Goal: Task Accomplishment & Management: Use online tool/utility

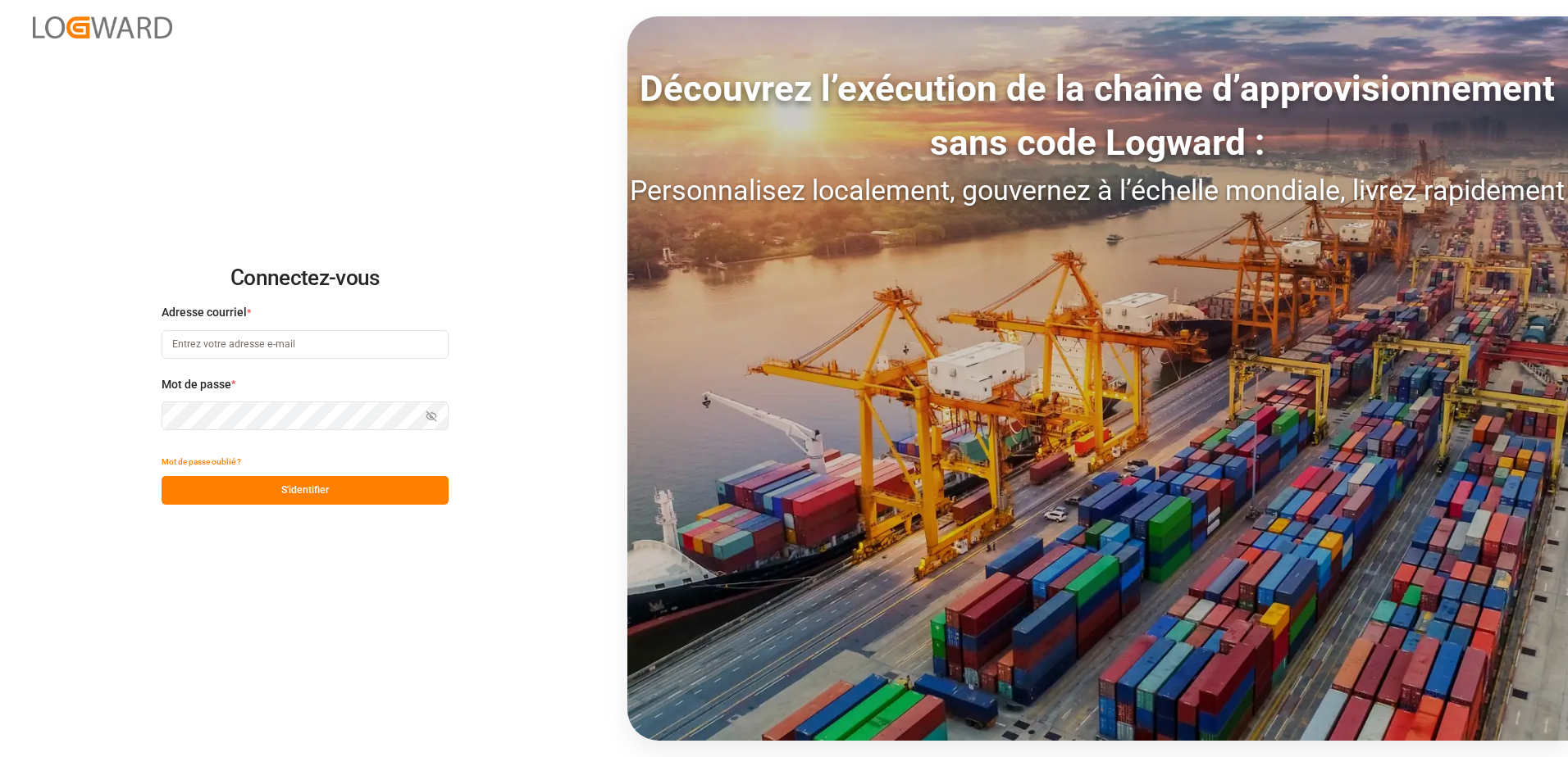
type input "[EMAIL_ADDRESS][DOMAIN_NAME]"
click at [287, 482] on button "S'identifier" at bounding box center [305, 491] width 287 height 29
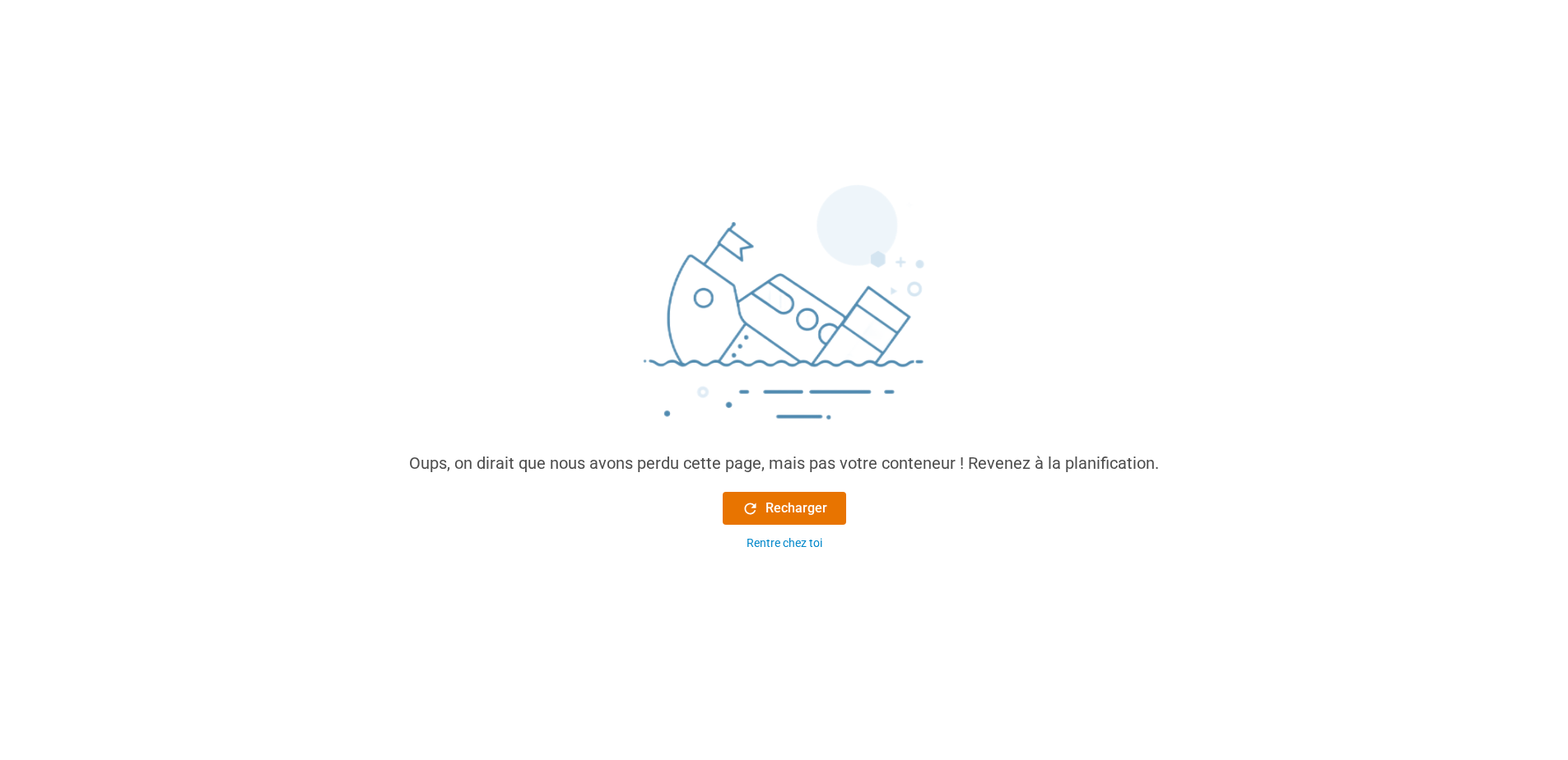
click at [668, 499] on main "Oups, on dirait que nous avons perdu cette page, mais pas votre conteneur ! Rev…" at bounding box center [784, 472] width 1568 height 699
click at [769, 499] on font "Recharger" at bounding box center [797, 508] width 62 height 19
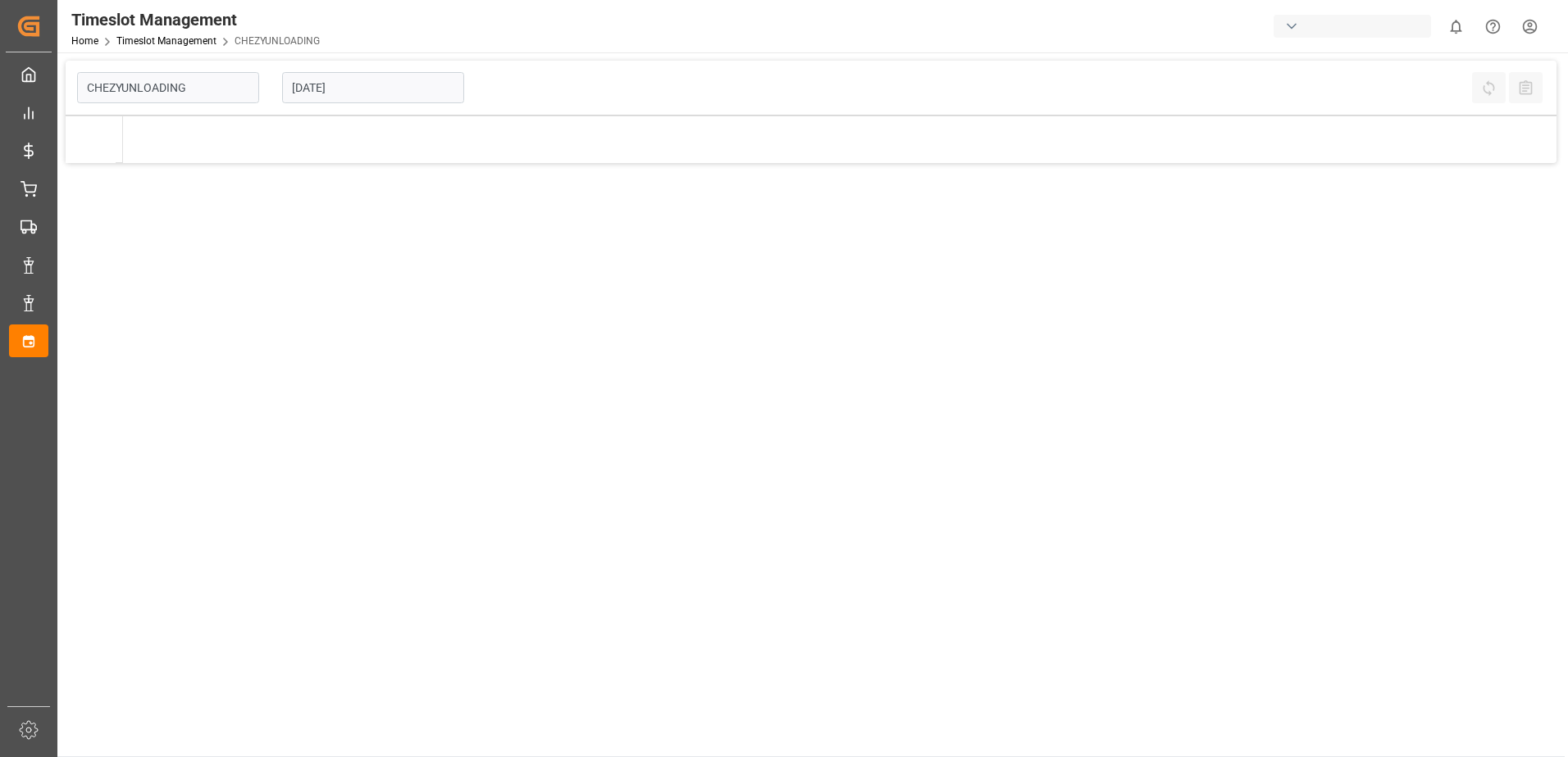
type input "Chezy Unloading"
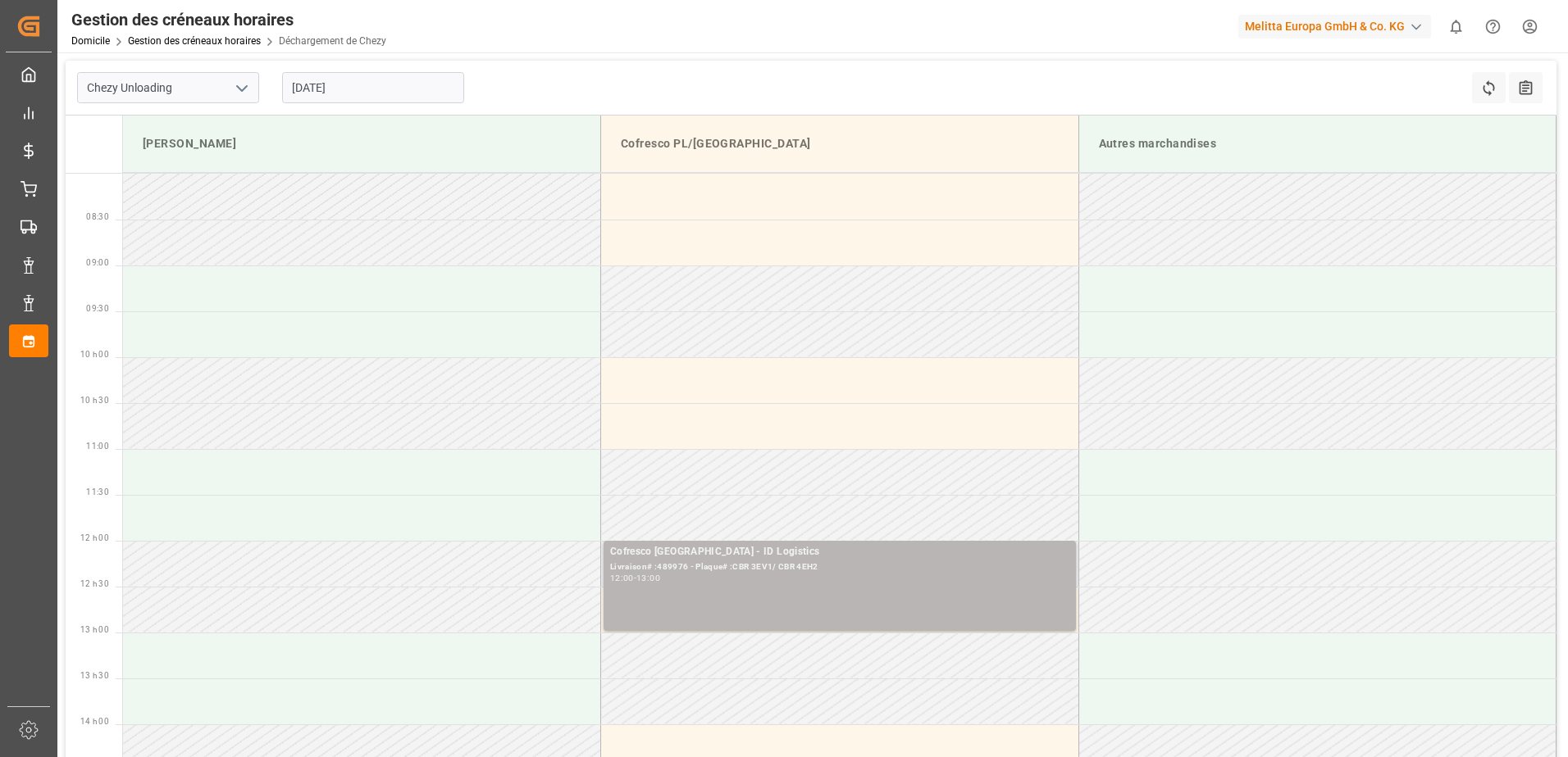
click at [784, 497] on div "Cofresco Pologne - ID Logistics Livraison# :489976 - Plaque# :CBR 3EV1/ CBR 4EH…" at bounding box center [840, 586] width 459 height 83
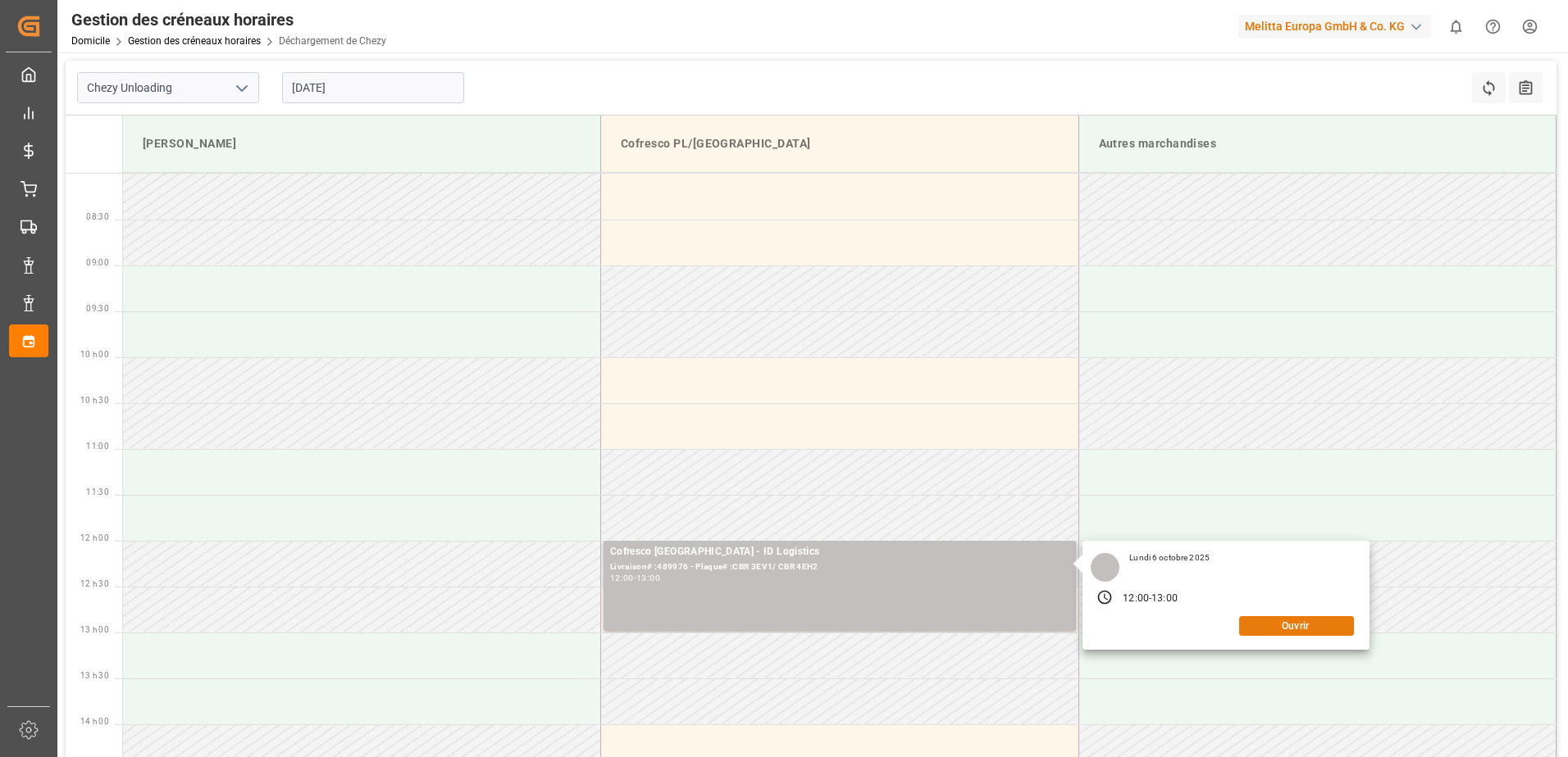
click at [920, 497] on button "Ouvrir" at bounding box center [1296, 626] width 115 height 19
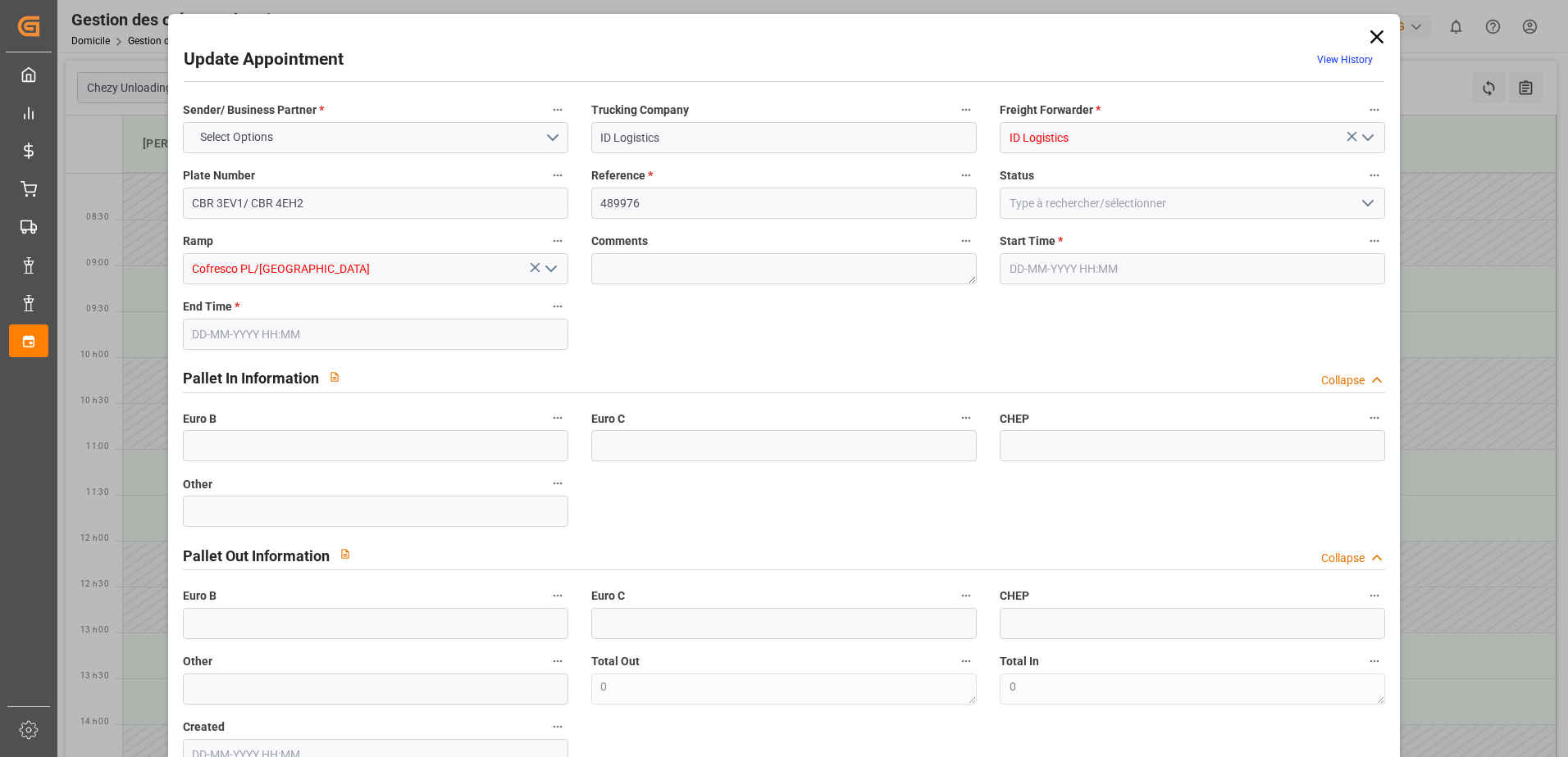
type input "[DATE] 12:00"
type input "[DATE] 13:00"
type input "[DATE] 09:13"
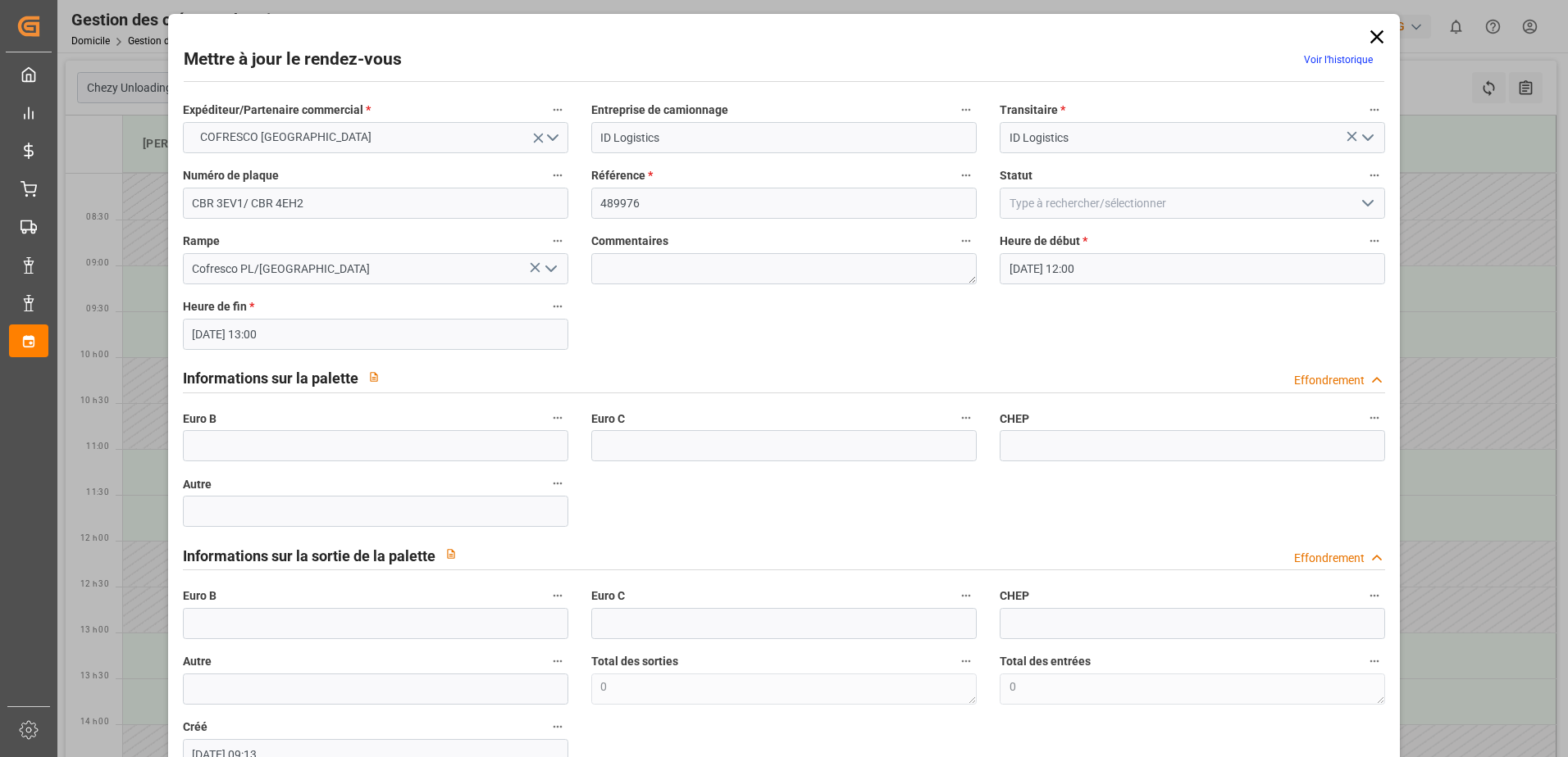
click at [920, 199] on icon "Ouvrir le menu" at bounding box center [1368, 203] width 19 height 19
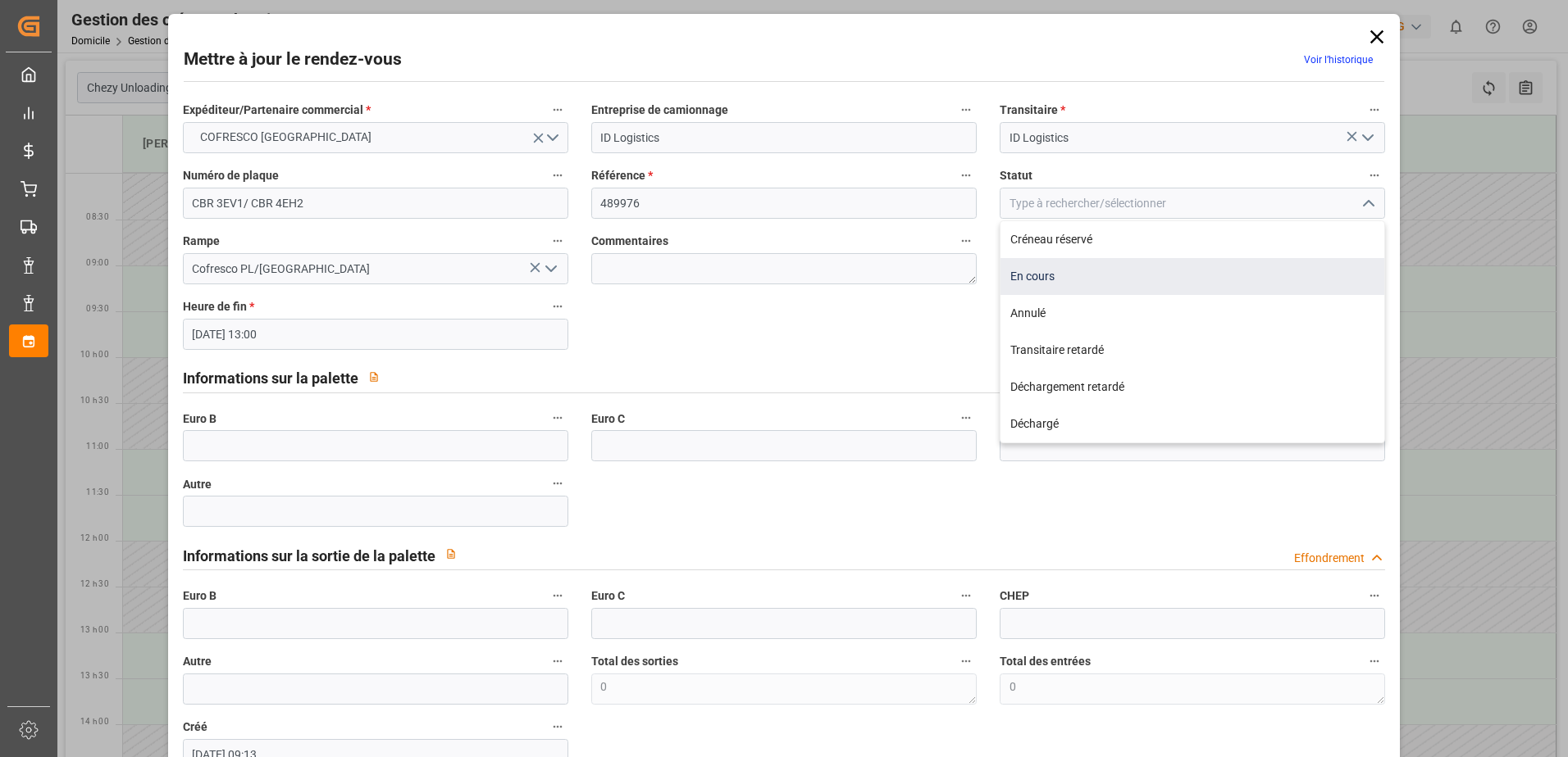
click at [920, 276] on div "En cours" at bounding box center [1192, 277] width 384 height 37
type input "In Progress"
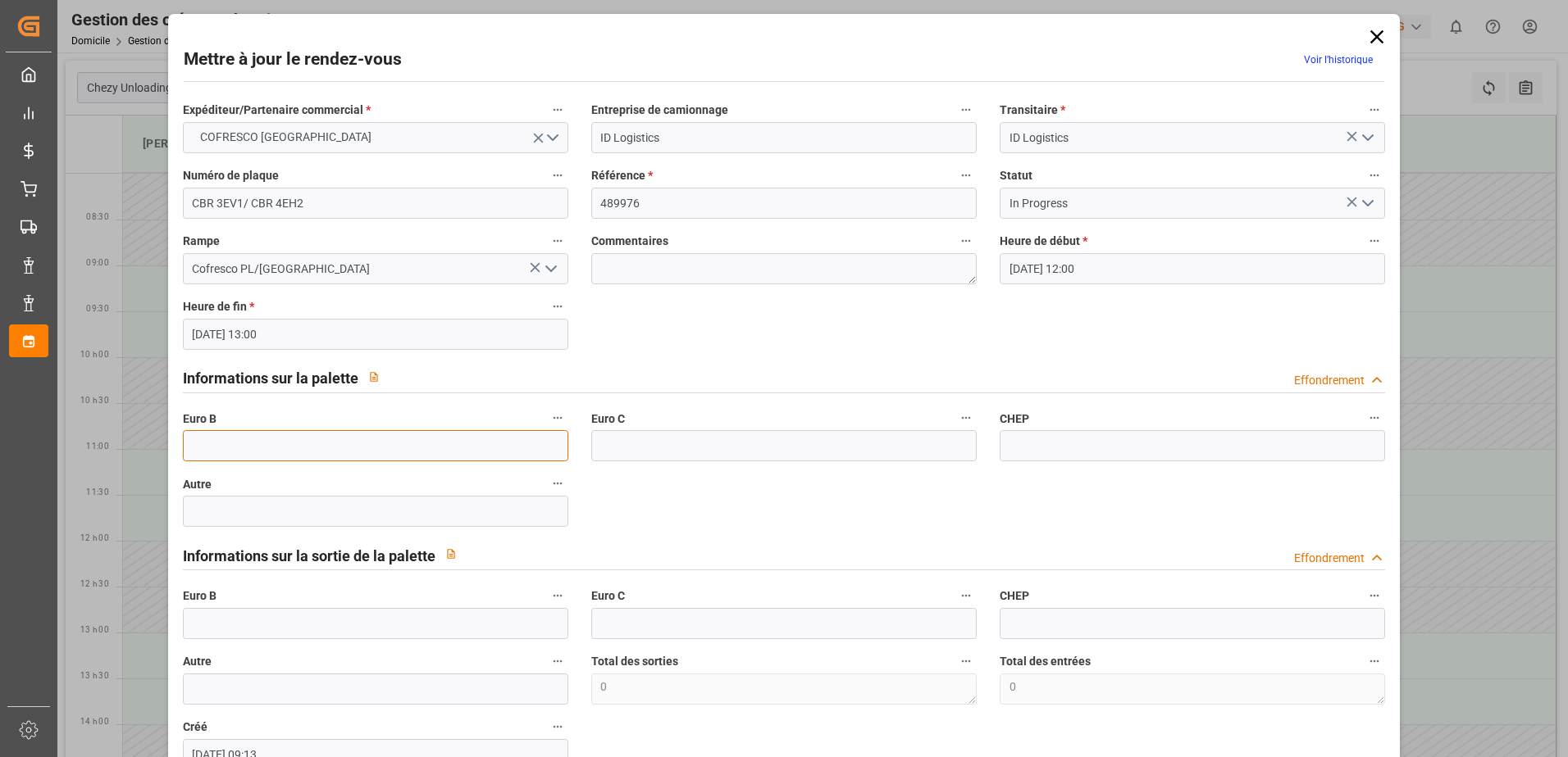
click at [236, 438] on input "text" at bounding box center [376, 446] width 385 height 31
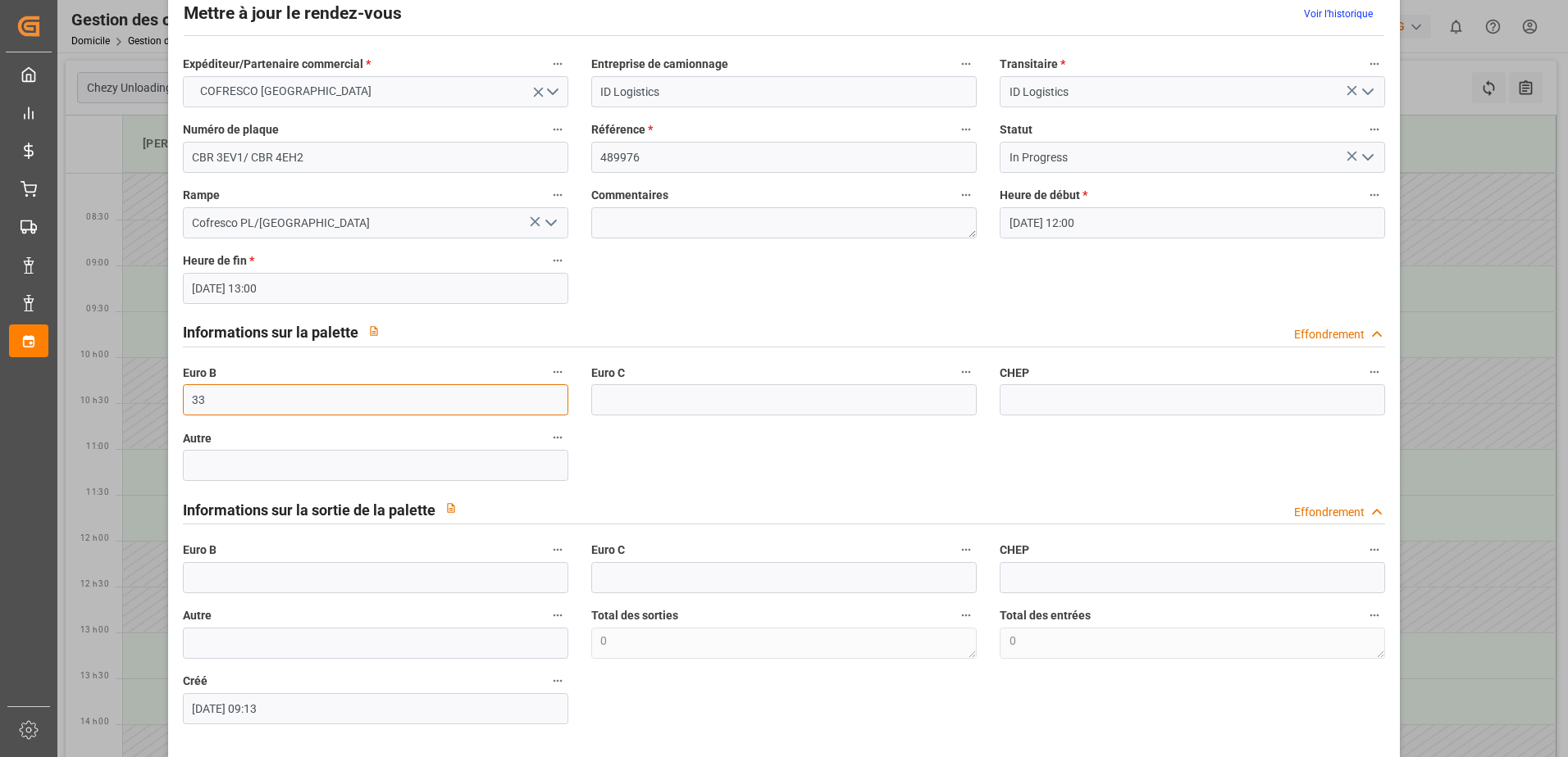
scroll to position [108, 0]
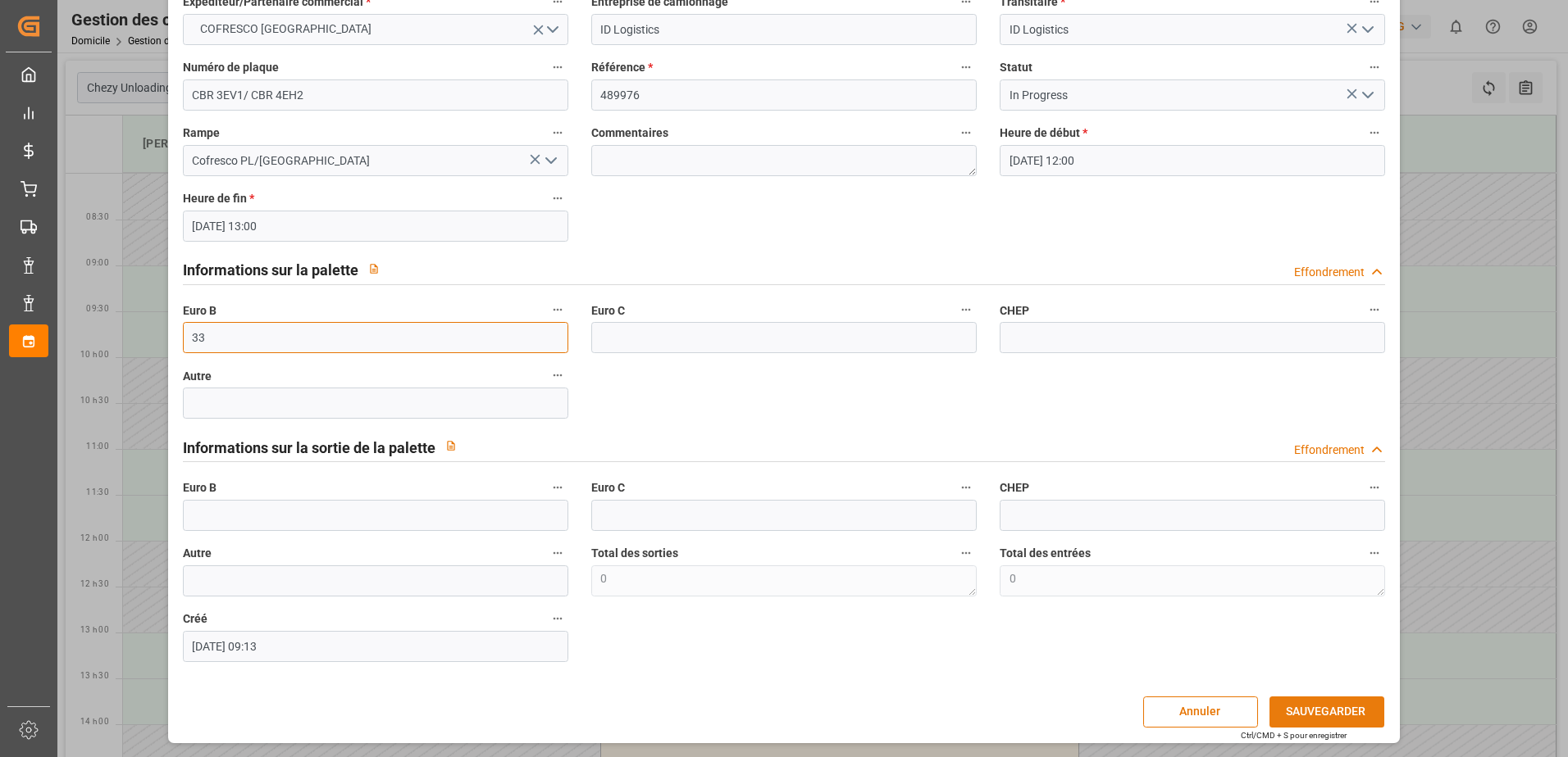
type input "33"
click at [920, 497] on button "SAUVEGARDER" at bounding box center [1327, 712] width 115 height 31
